Goal: Task Accomplishment & Management: Use online tool/utility

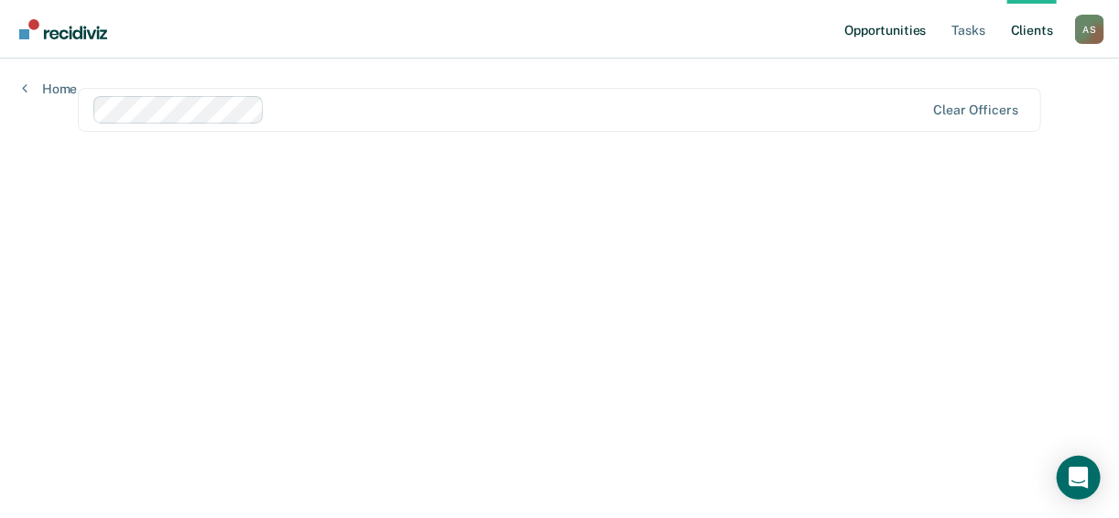
click at [882, 23] on link "Opportunities" at bounding box center [884, 29] width 89 height 59
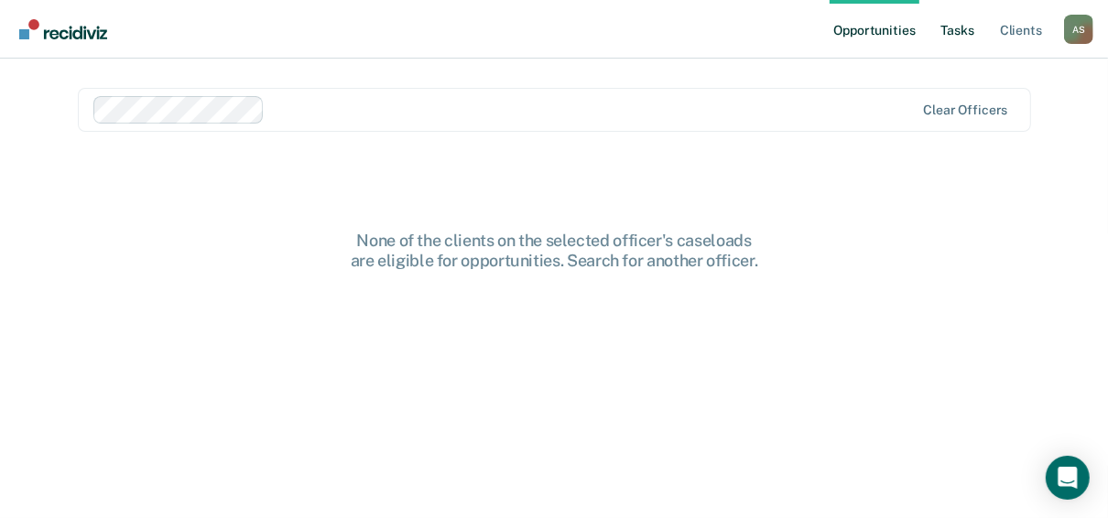
click at [950, 24] on link "Tasks" at bounding box center [957, 29] width 40 height 59
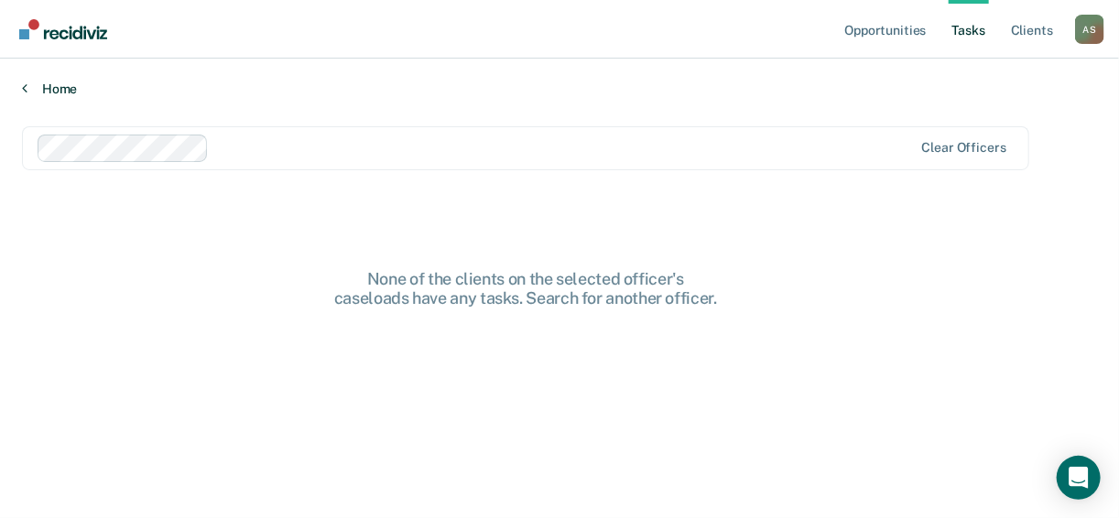
click at [57, 93] on link "Home" at bounding box center [559, 89] width 1075 height 16
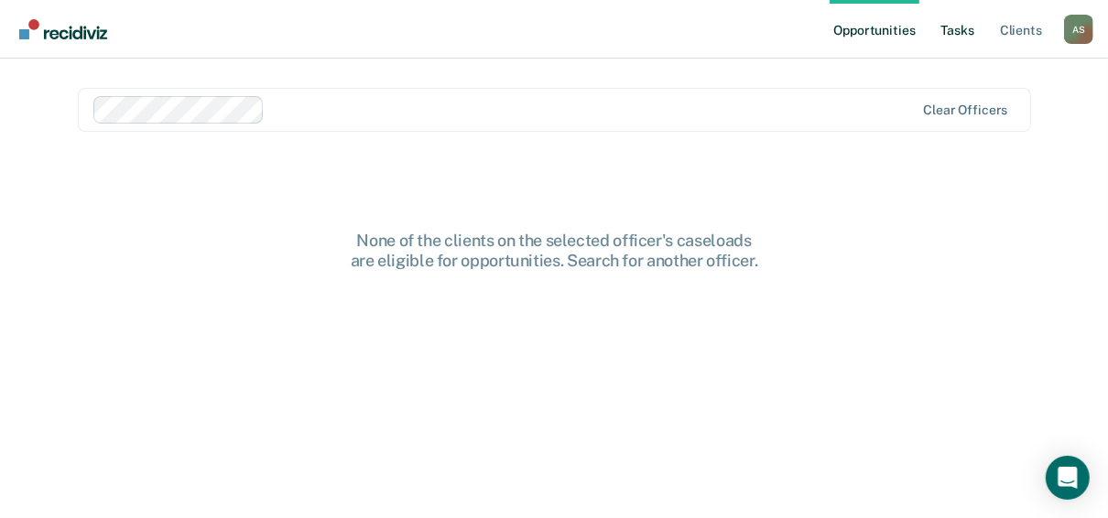
click at [972, 40] on link "Tasks" at bounding box center [957, 29] width 40 height 59
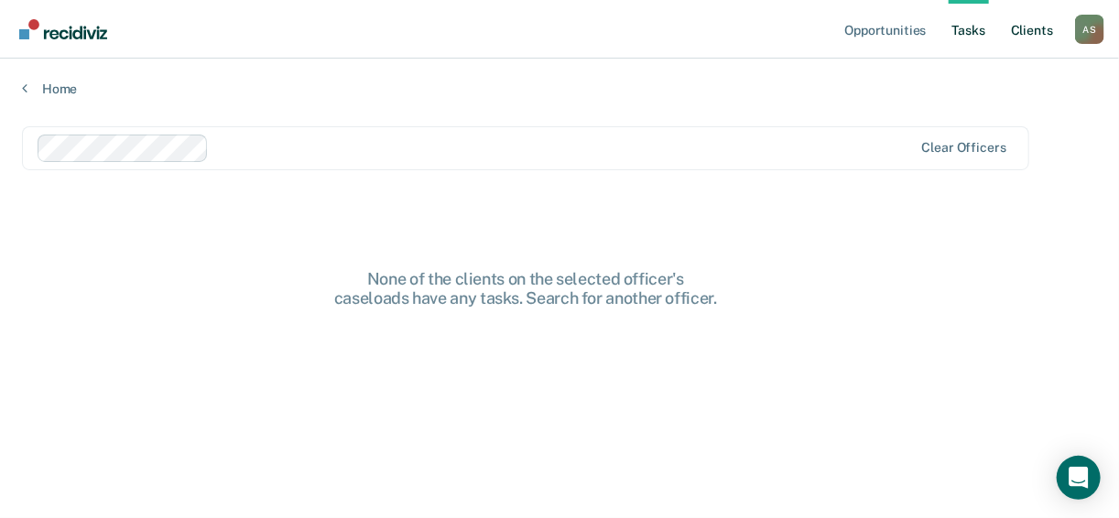
click at [1038, 30] on link "Client s" at bounding box center [1031, 29] width 49 height 59
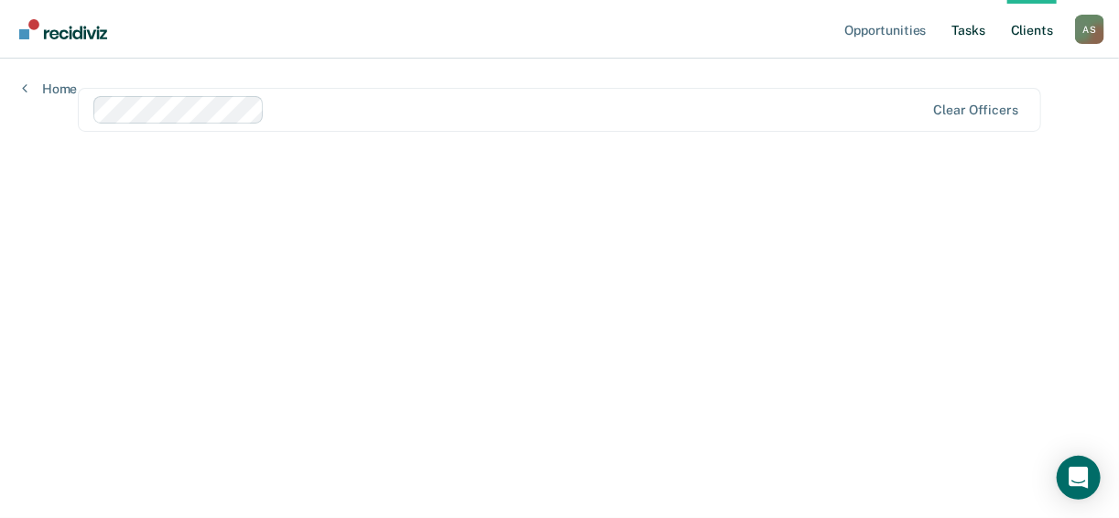
click at [968, 32] on link "Tasks" at bounding box center [968, 29] width 40 height 59
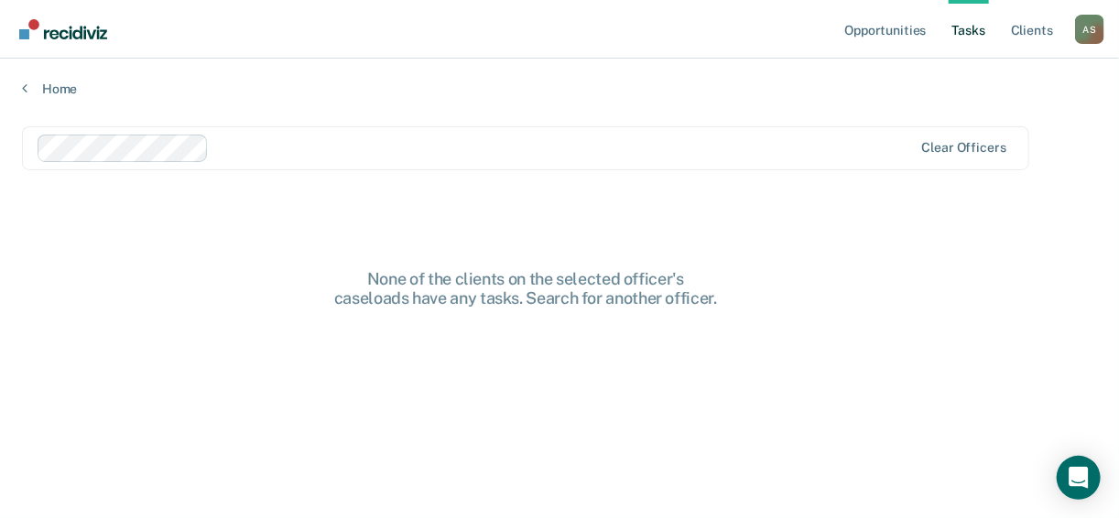
click at [356, 205] on main "Clear officers None of the clients on the selected officer's caseloads have any…" at bounding box center [559, 305] width 1119 height 416
click at [63, 92] on link "Home" at bounding box center [559, 89] width 1075 height 16
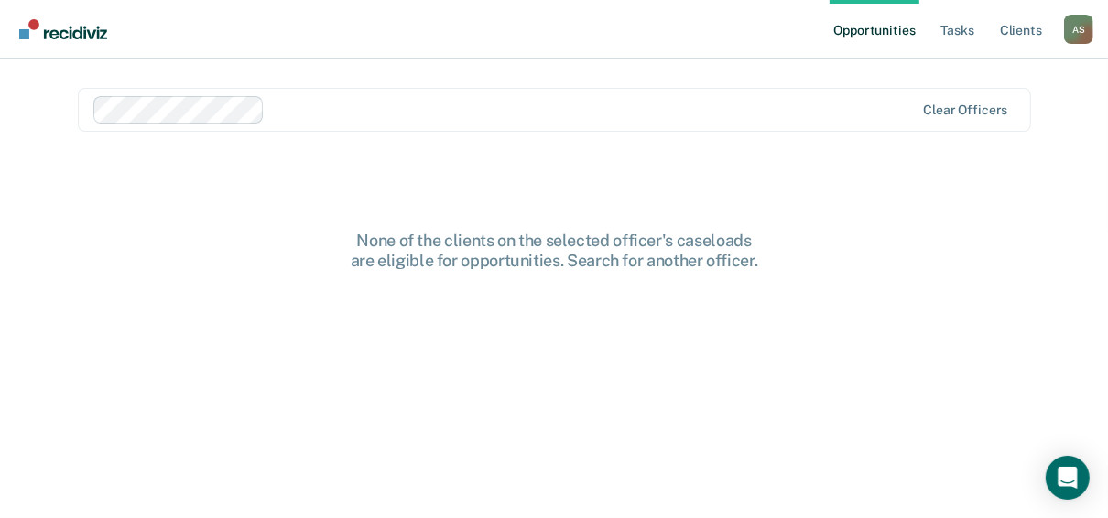
click at [63, 91] on main "Clear officers None of the clients on the selected officer's caseloads are elig…" at bounding box center [554, 267] width 997 height 416
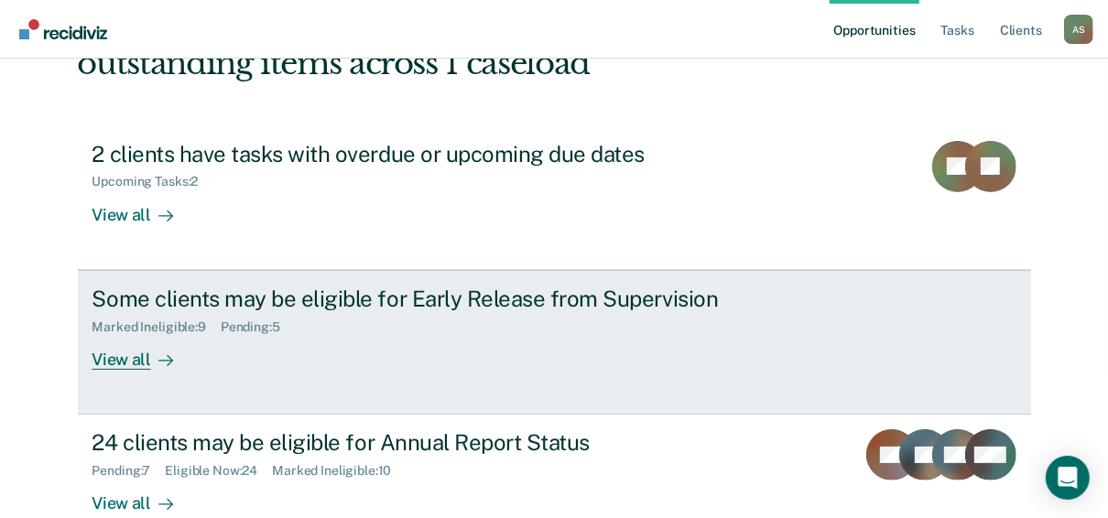
scroll to position [185, 0]
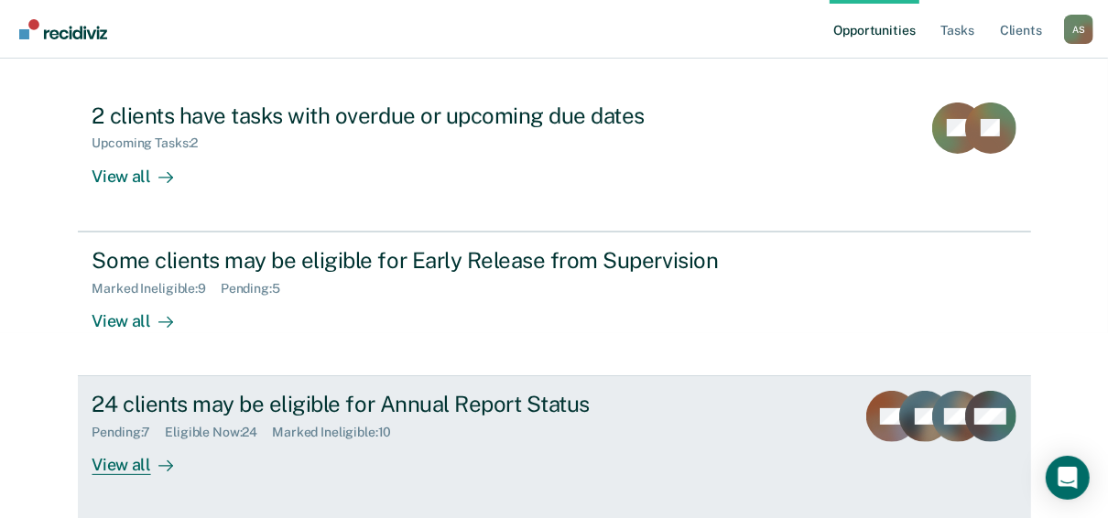
click at [201, 396] on div "24 clients may be eligible for Annual Report Status" at bounding box center [413, 404] width 643 height 27
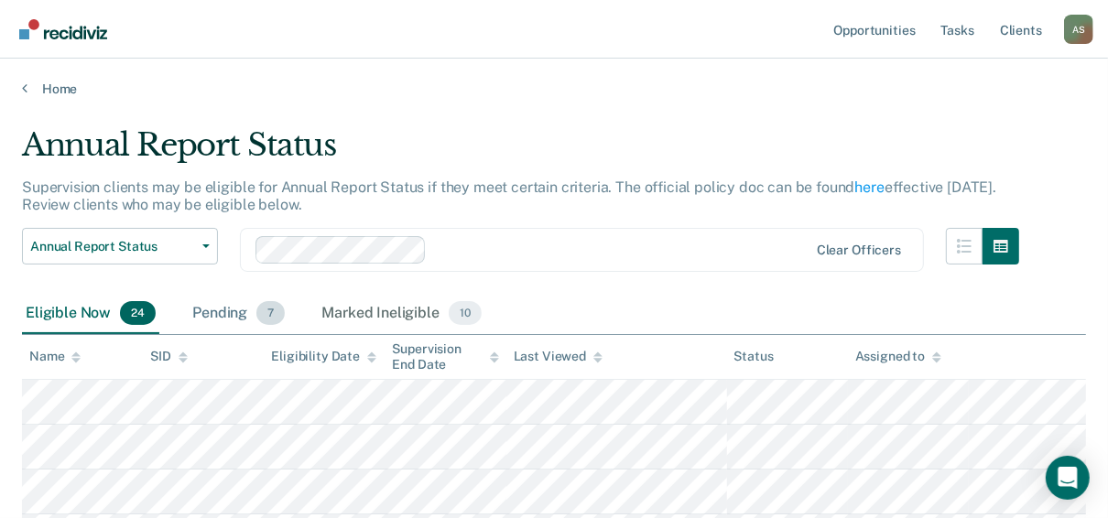
click at [208, 320] on div "Pending 7" at bounding box center [239, 314] width 100 height 40
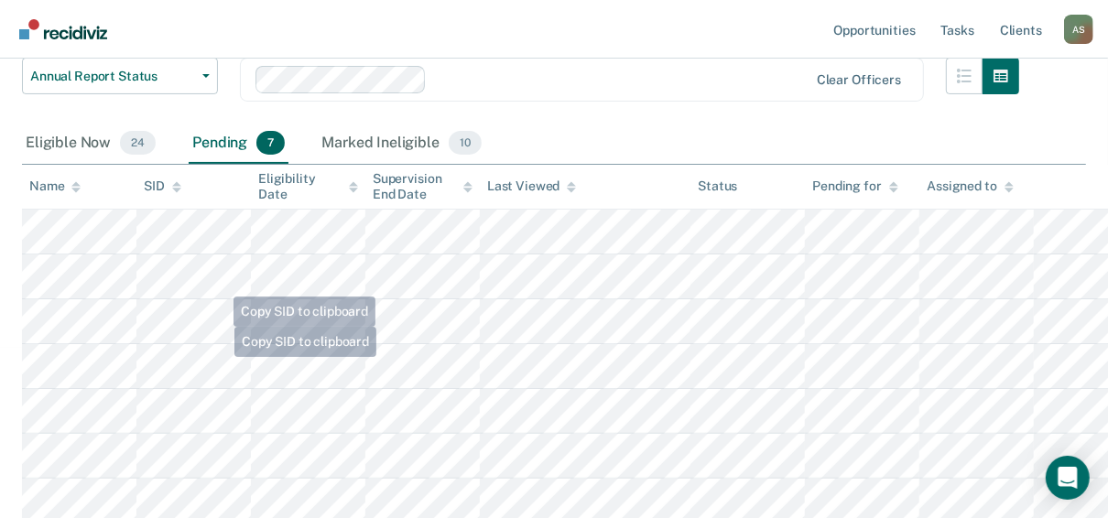
scroll to position [174, 0]
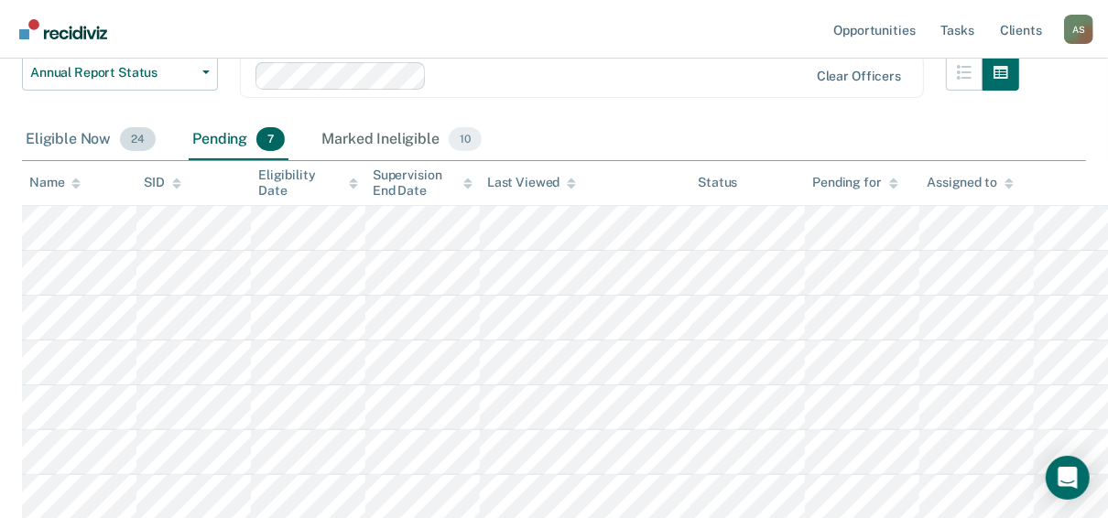
click at [84, 136] on div "Eligible Now 24" at bounding box center [90, 140] width 137 height 40
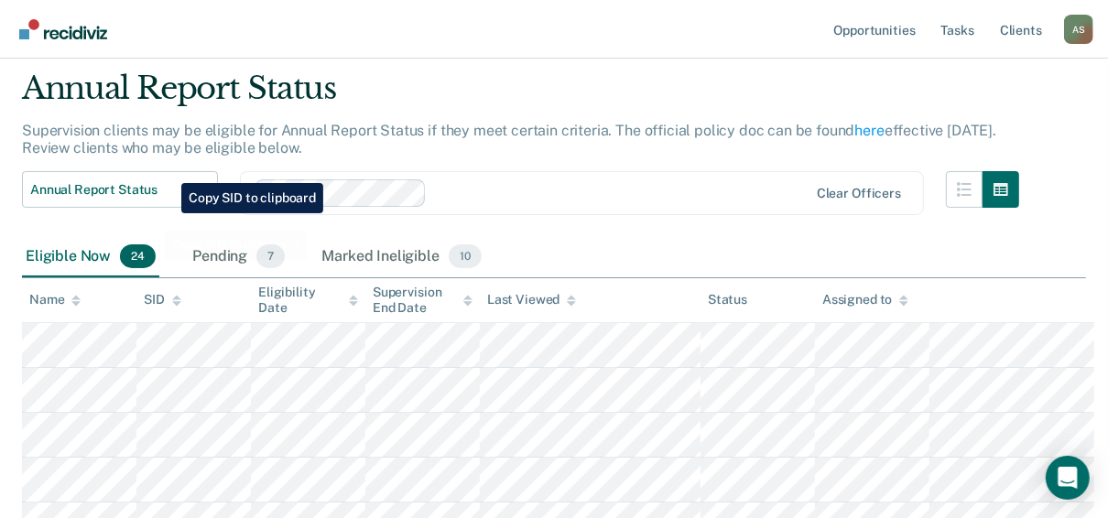
scroll to position [0, 0]
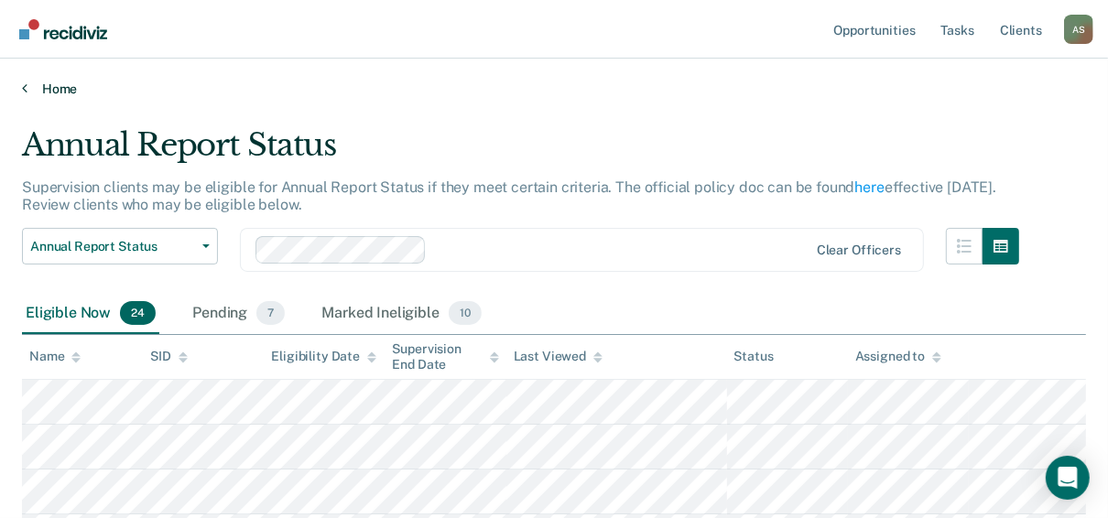
click at [40, 81] on link "Home" at bounding box center [554, 89] width 1064 height 16
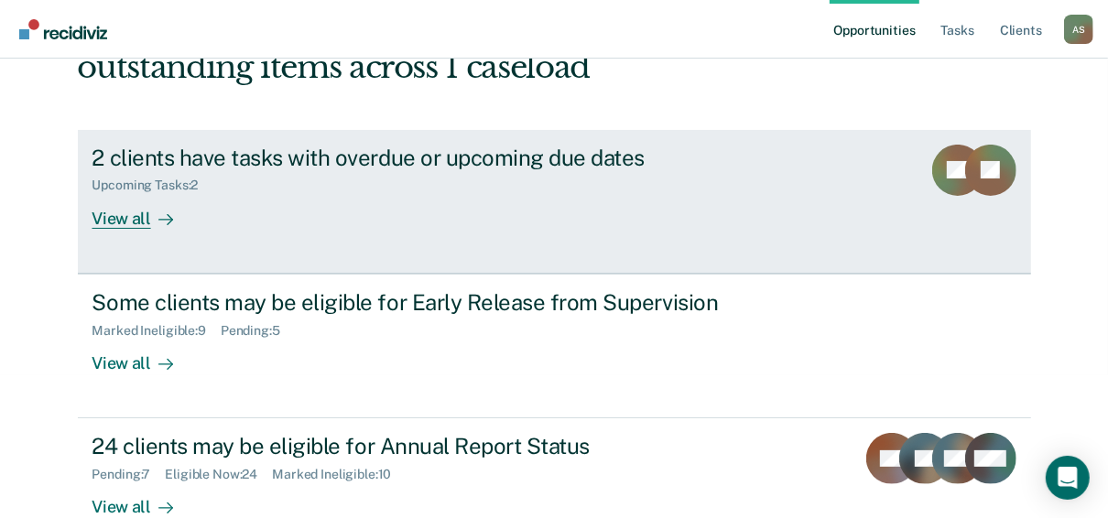
scroll to position [146, 0]
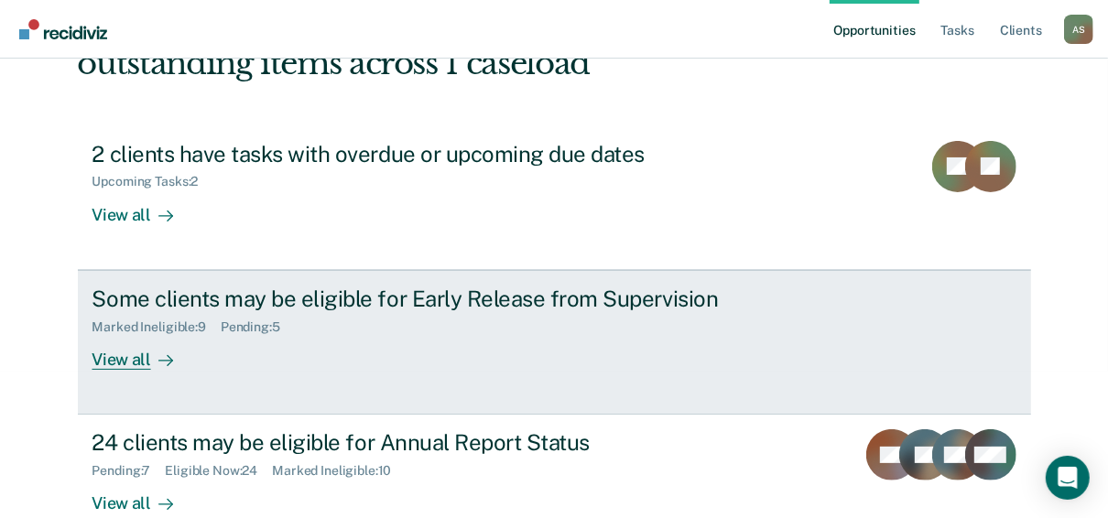
click at [315, 309] on div "Some clients may be eligible for Early Release from Supervision" at bounding box center [413, 299] width 643 height 27
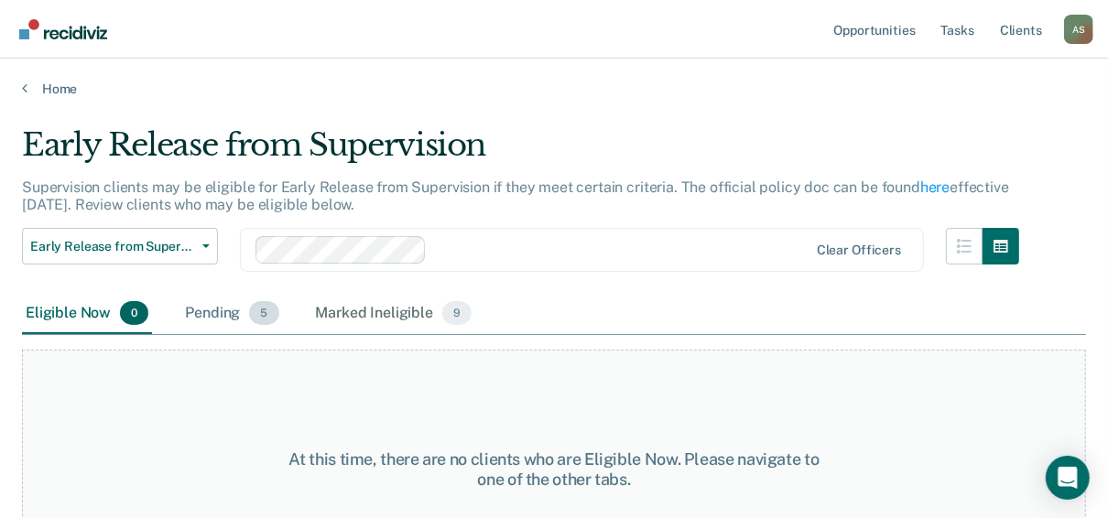
click at [220, 301] on div "Pending 5" at bounding box center [231, 314] width 101 height 40
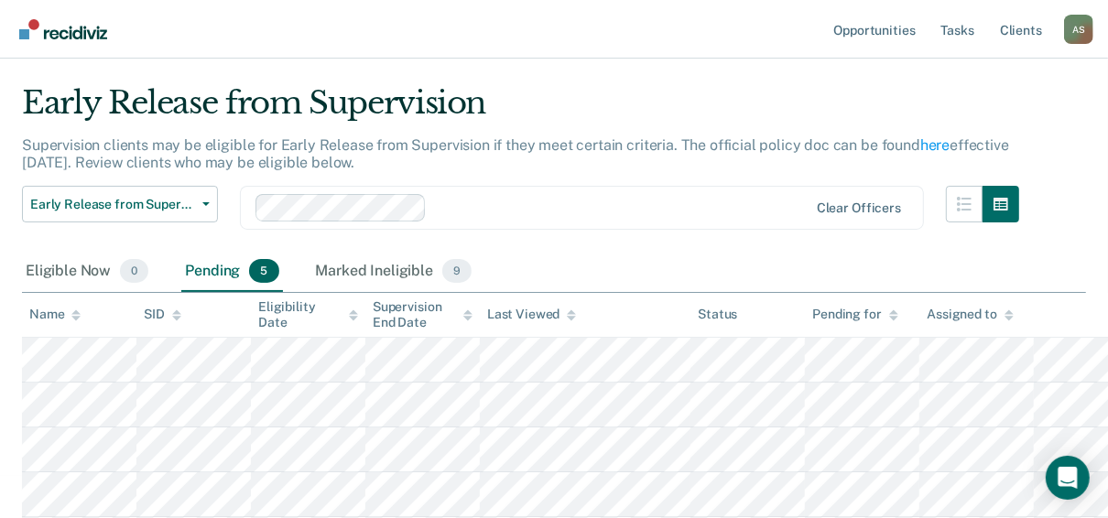
scroll to position [83, 0]
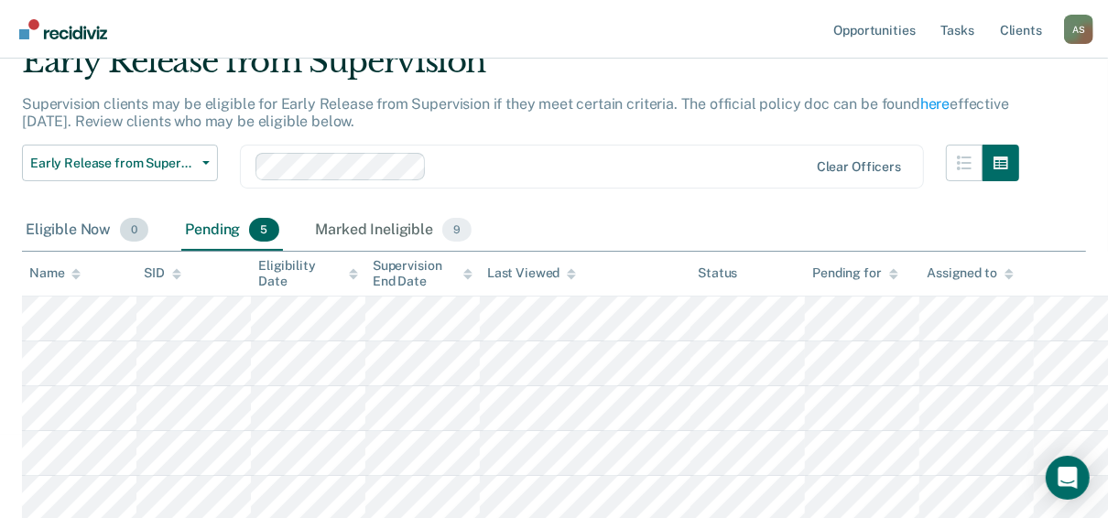
click at [66, 227] on div "Eligible Now 0" at bounding box center [87, 231] width 130 height 40
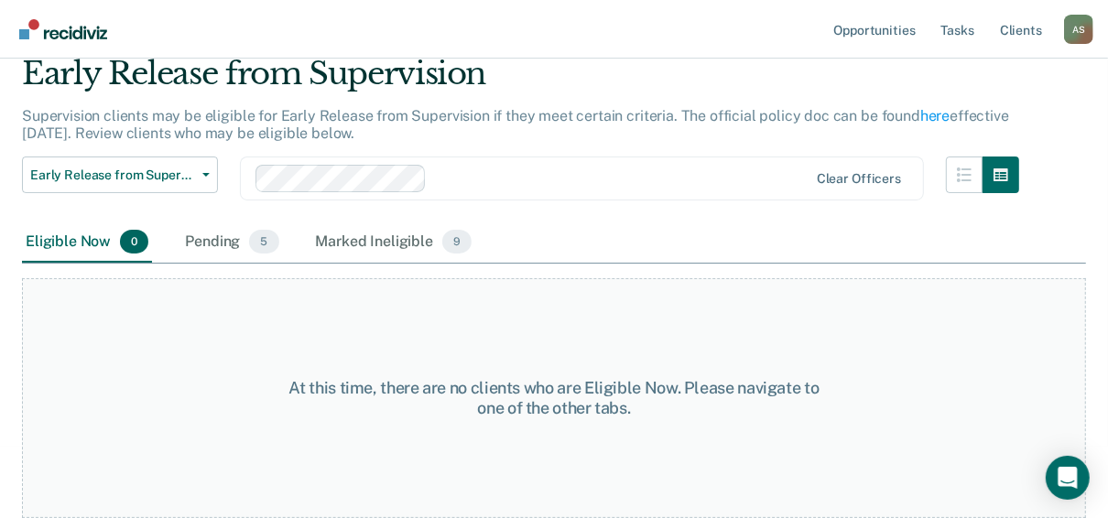
scroll to position [70, 0]
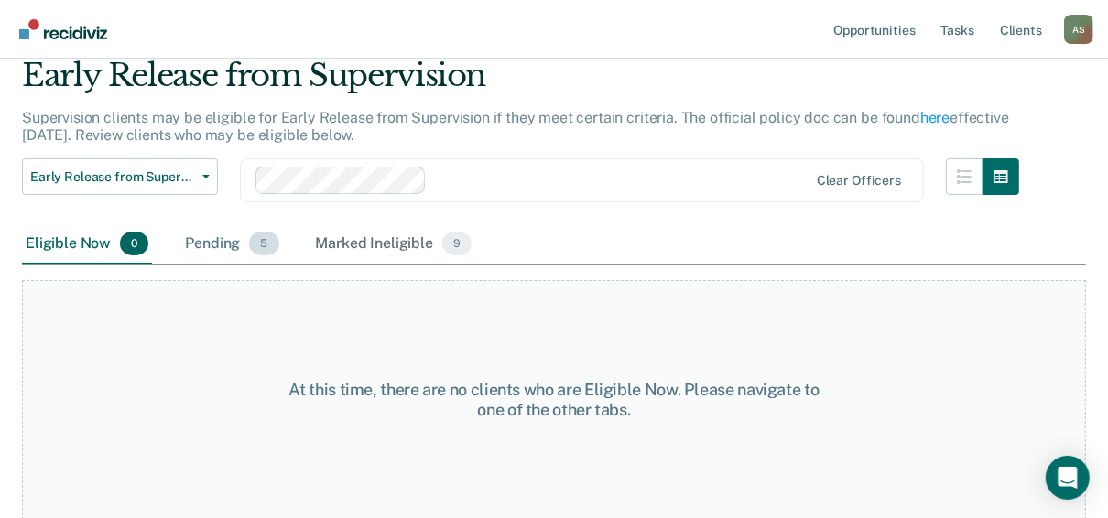
click at [229, 252] on div "Pending 5" at bounding box center [231, 244] width 101 height 40
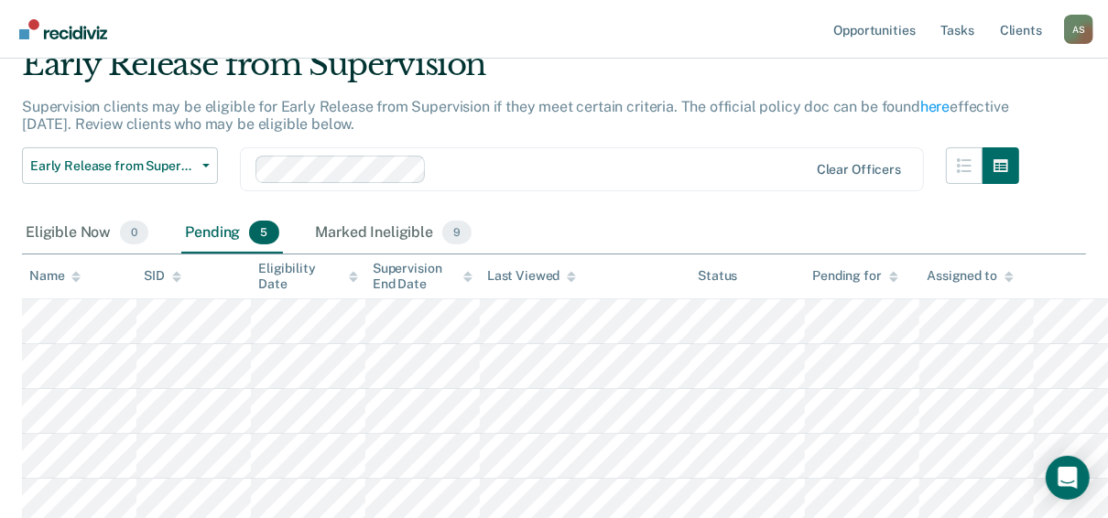
scroll to position [83, 0]
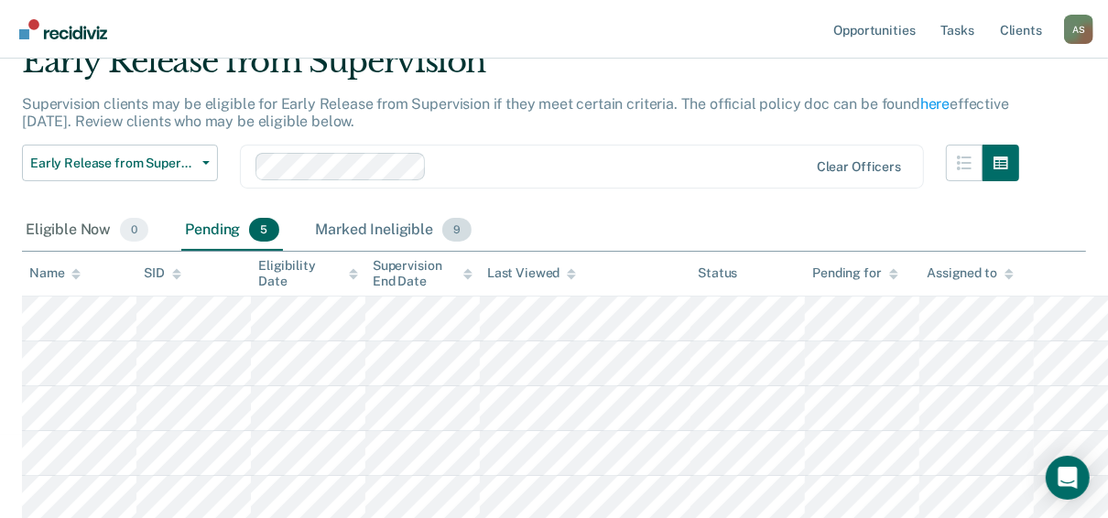
click at [342, 230] on div "Marked Ineligible 9" at bounding box center [394, 231] width 164 height 40
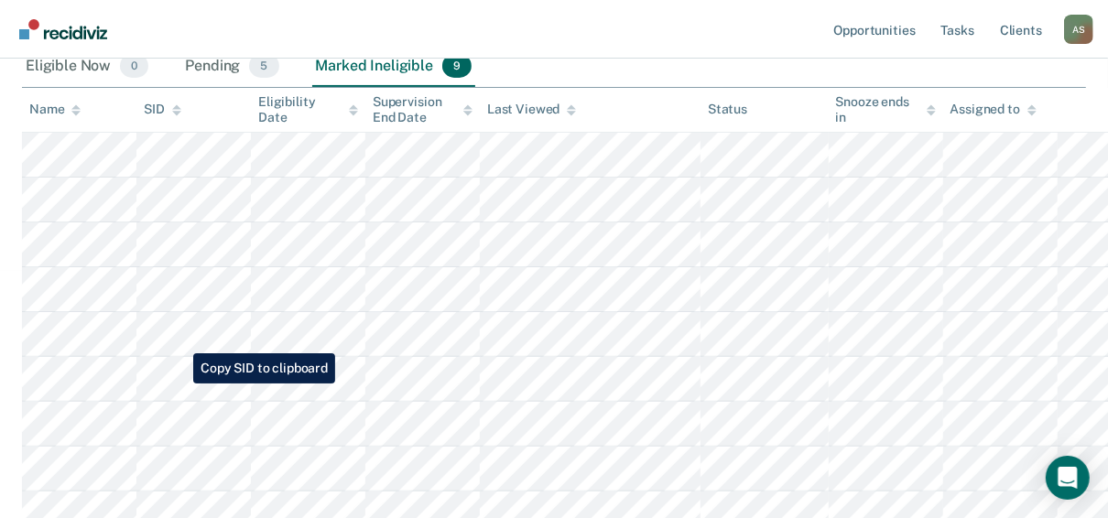
scroll to position [264, 0]
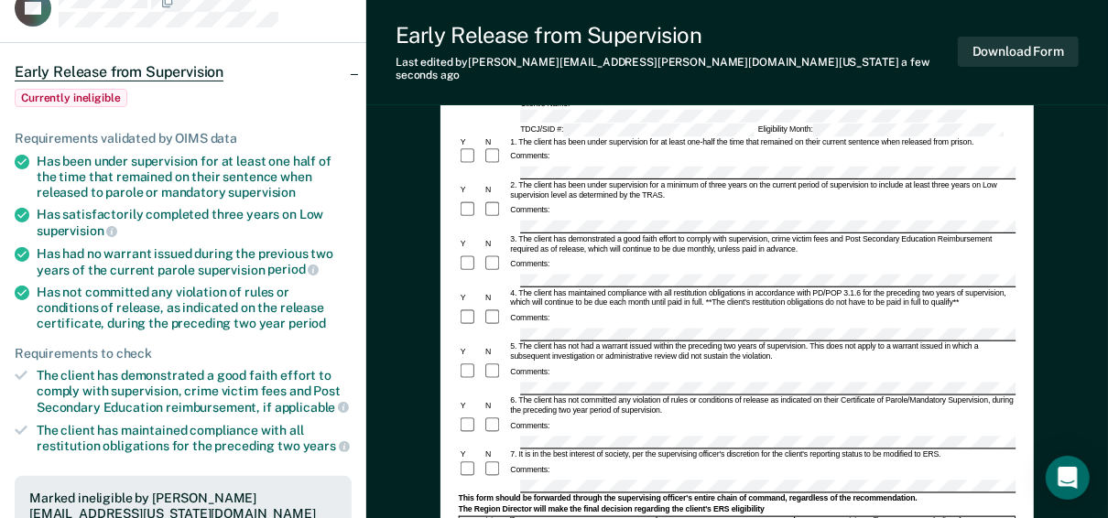
scroll to position [146, 0]
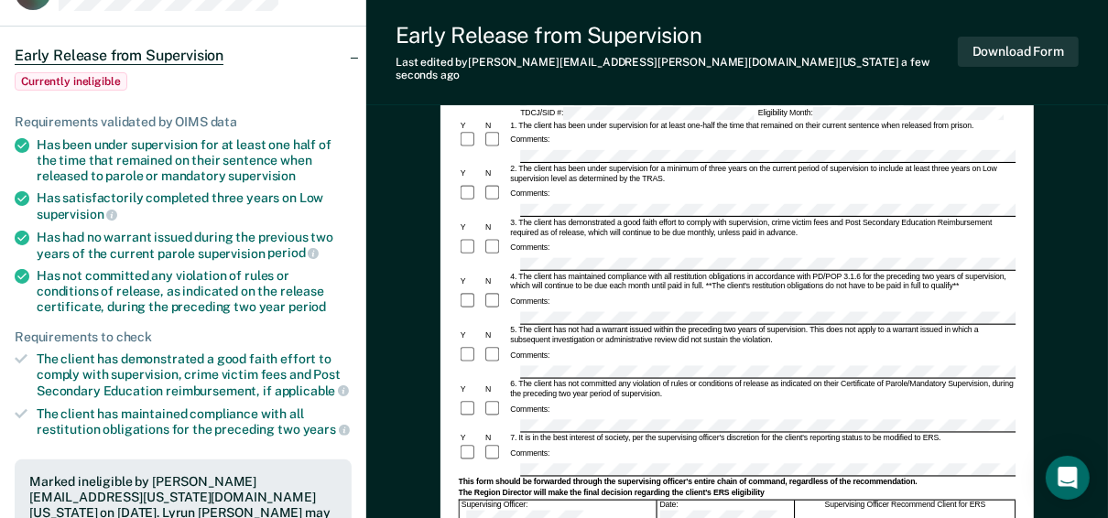
click at [486, 320] on form "Early Release from Supervision (ERS) Checklist, Recommendation, and Determinati…" at bounding box center [737, 436] width 557 height 799
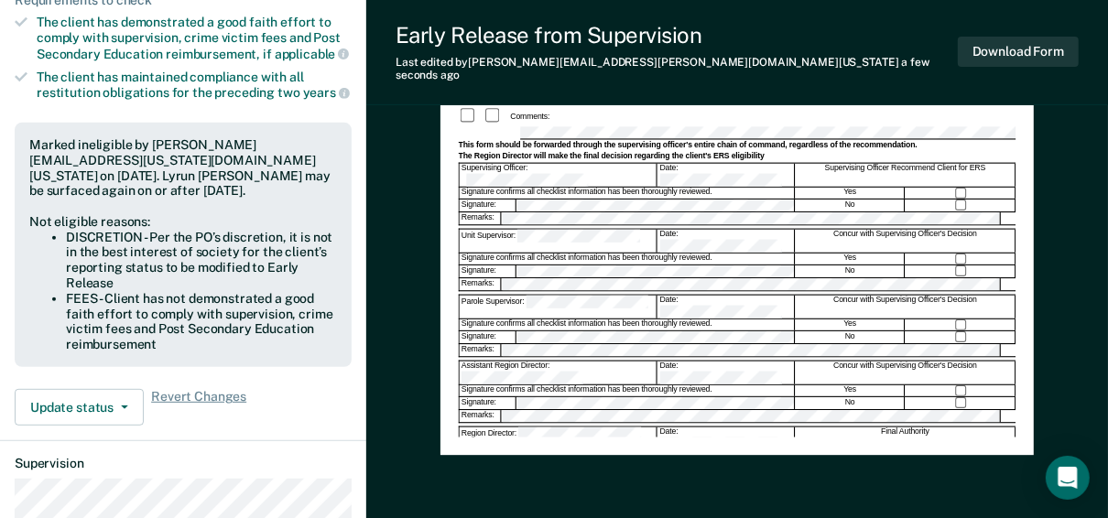
scroll to position [513, 0]
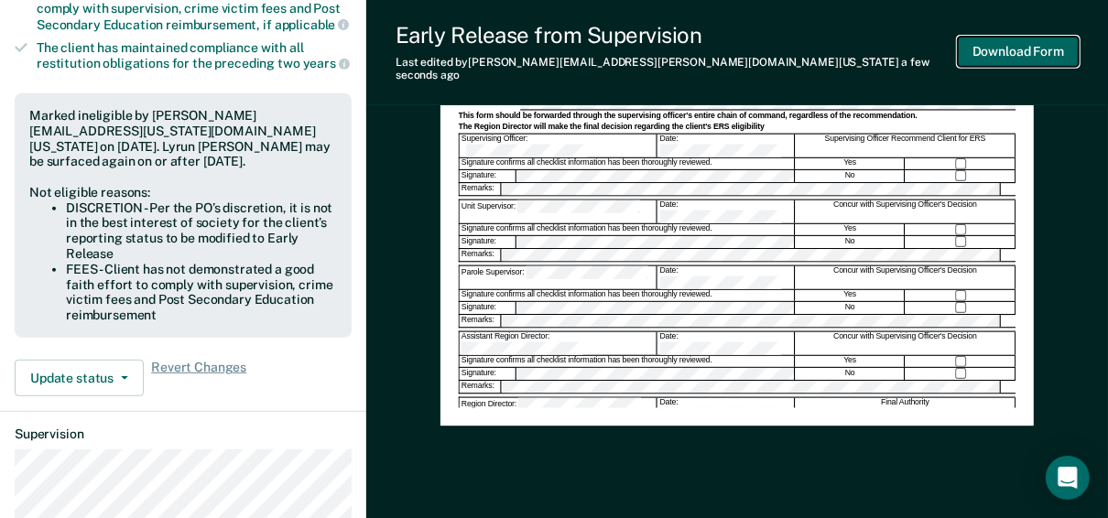
click at [968, 48] on button "Download Form" at bounding box center [1017, 52] width 121 height 30
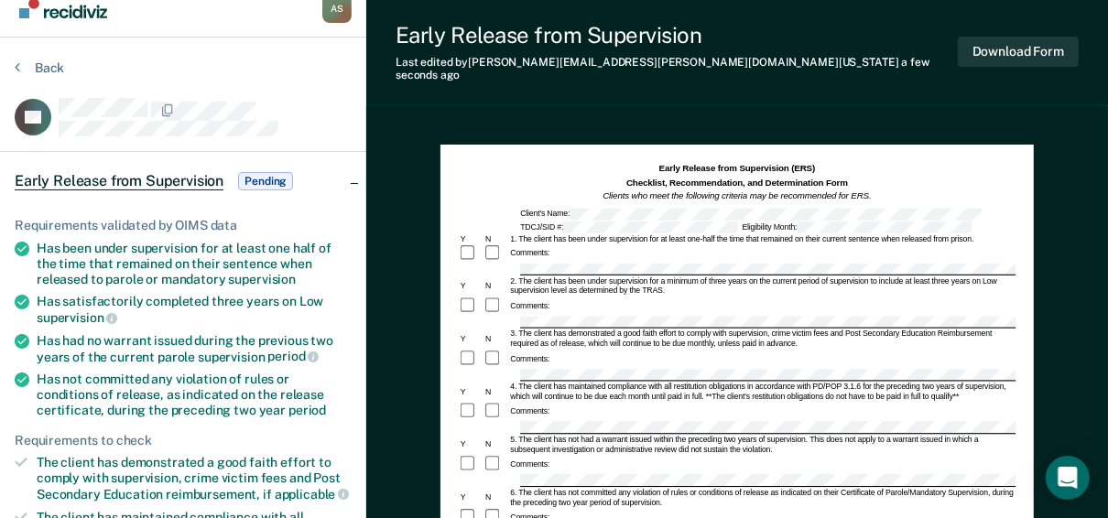
scroll to position [0, 0]
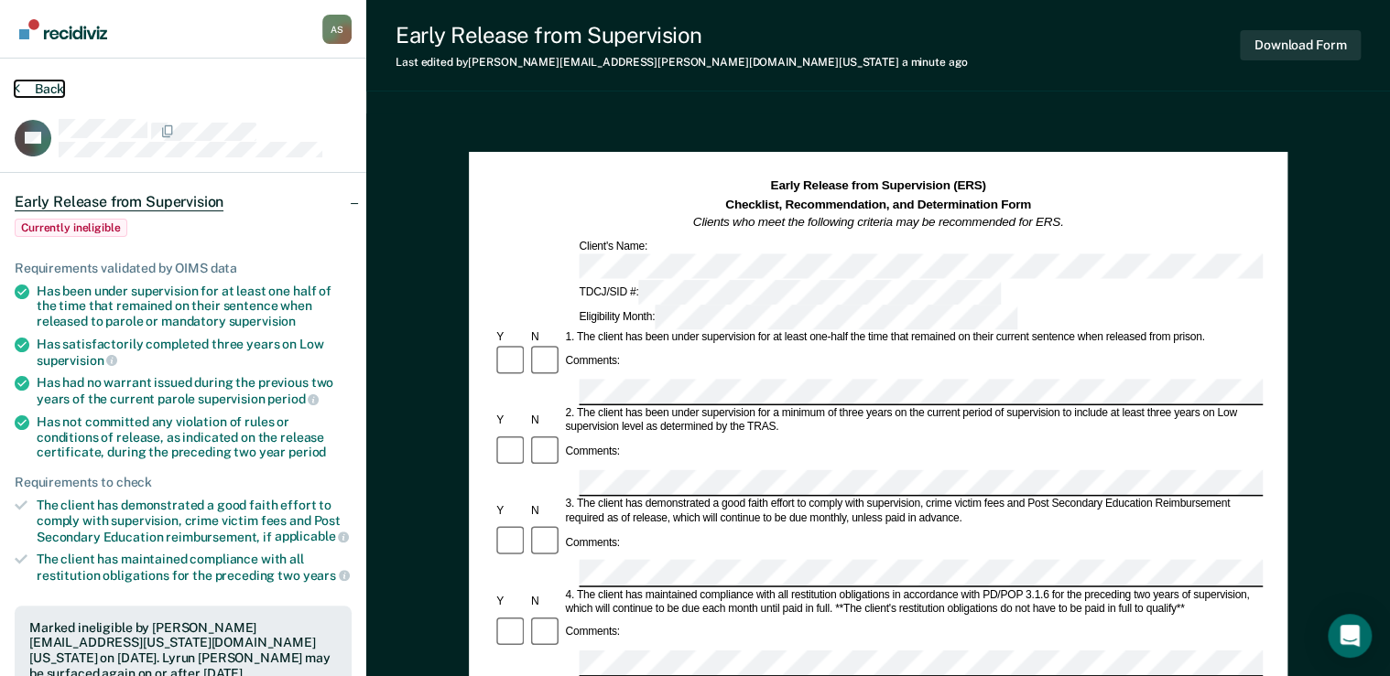
click at [38, 88] on button "Back" at bounding box center [39, 89] width 49 height 16
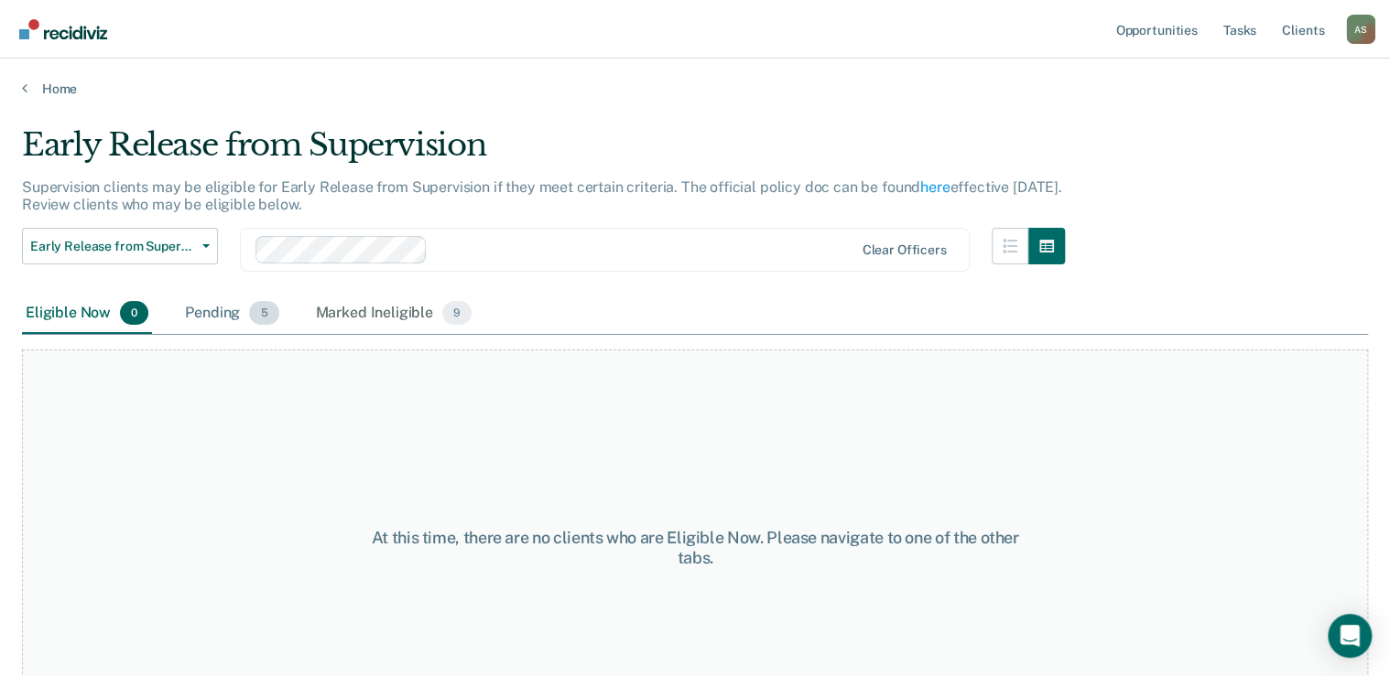
click at [242, 315] on div "Pending 5" at bounding box center [231, 314] width 101 height 40
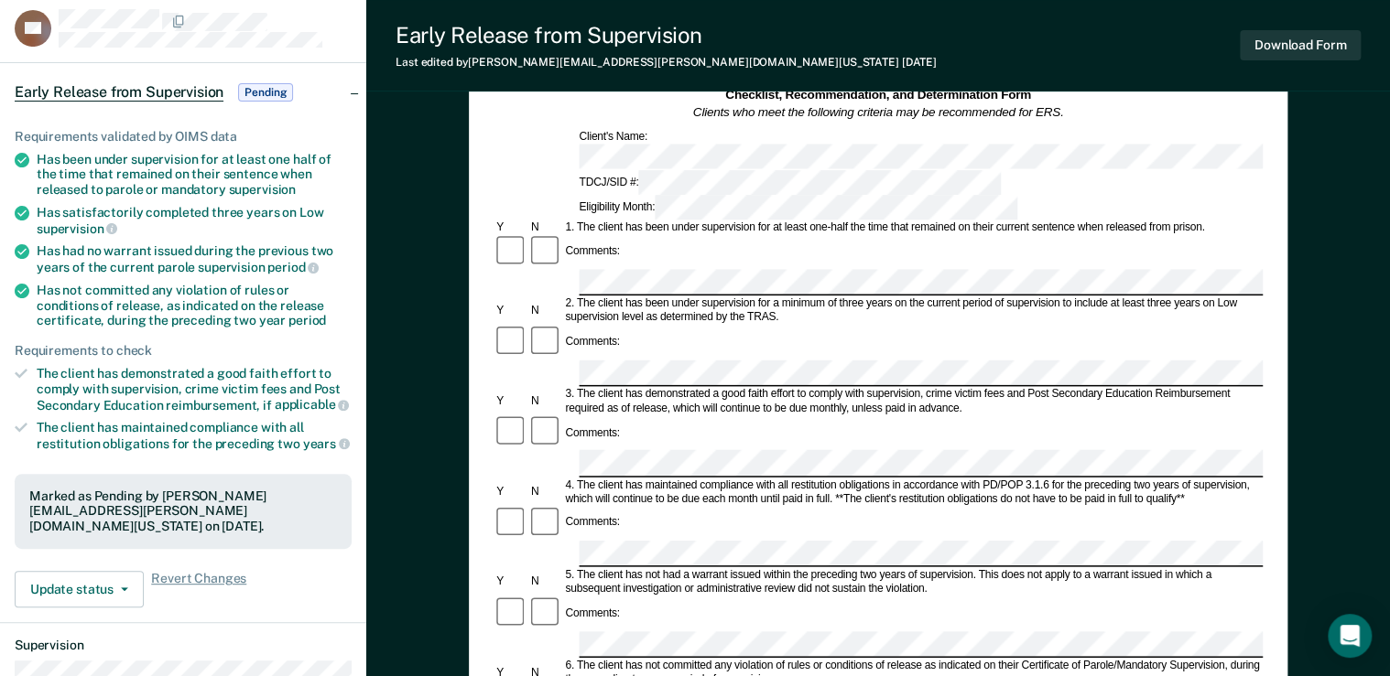
scroll to position [146, 0]
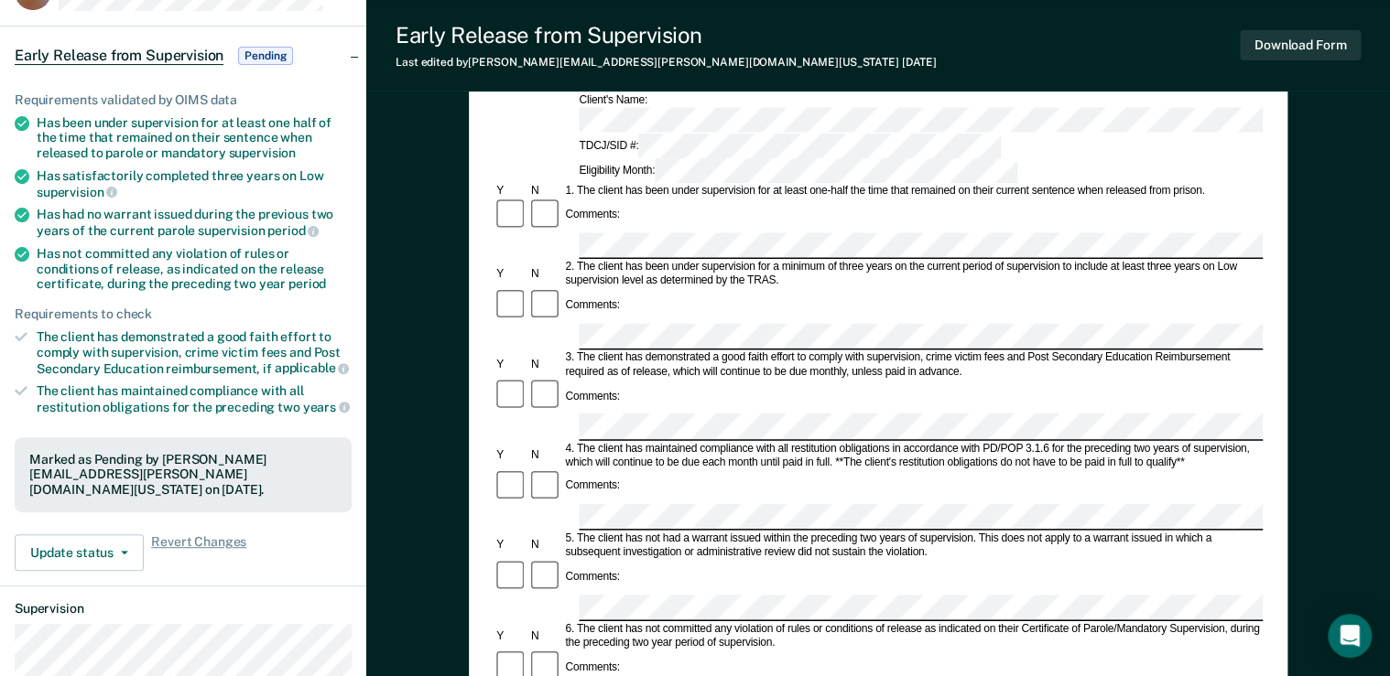
click at [546, 517] on div at bounding box center [877, 608] width 769 height 27
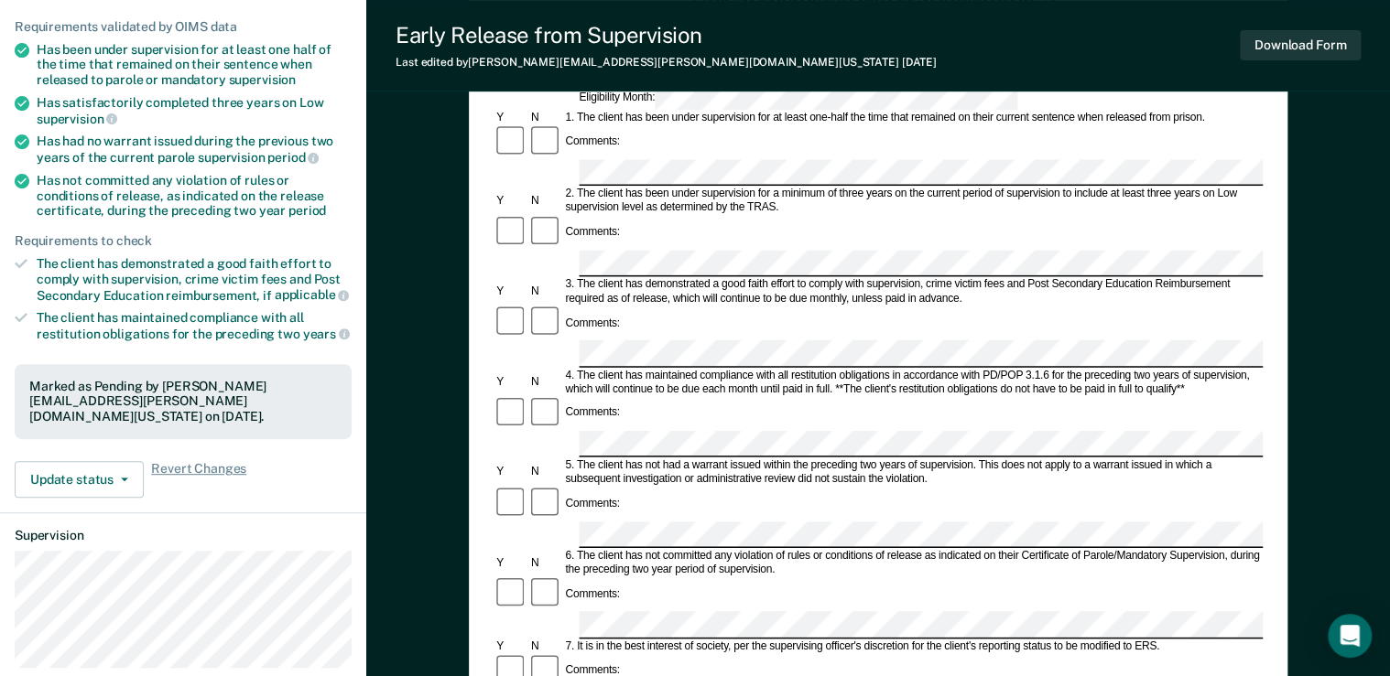
click at [1087, 517] on div "6. The client has not committed any violation of rules or conditions of release…" at bounding box center [912, 562] width 700 height 27
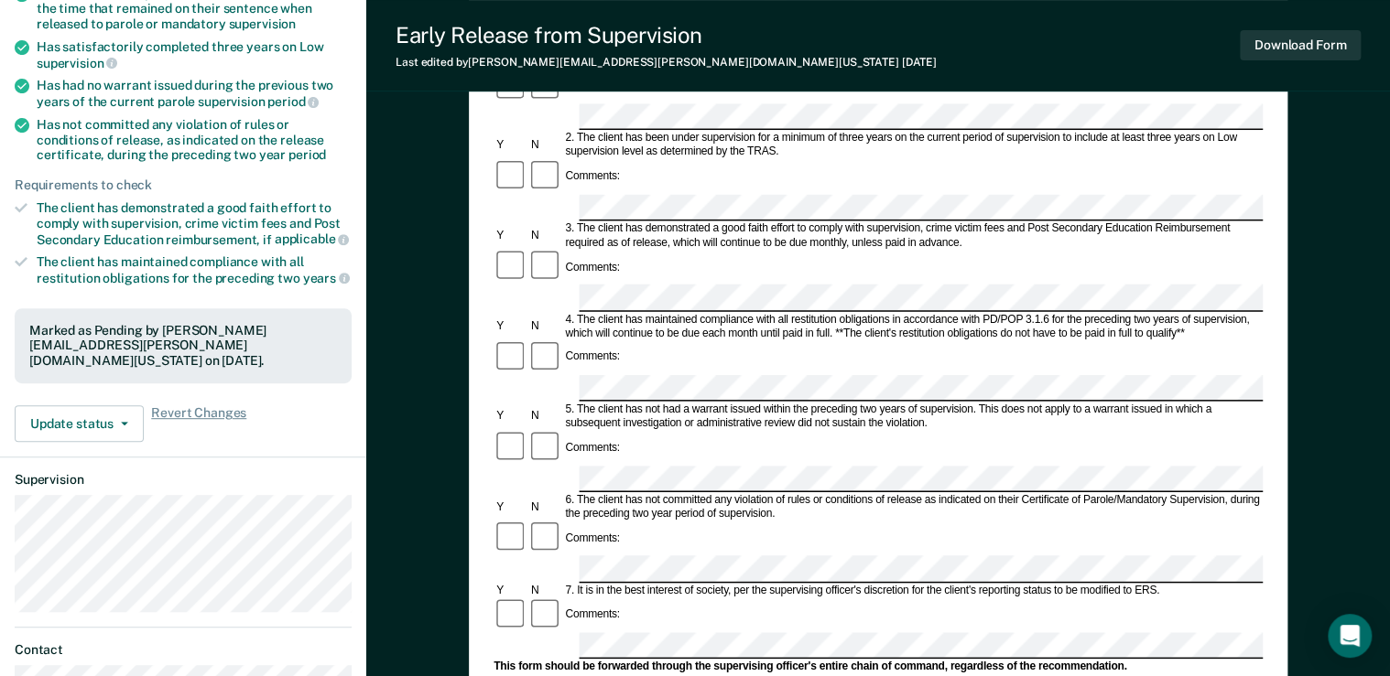
scroll to position [293, 0]
